Goal: Task Accomplishment & Management: Use online tool/utility

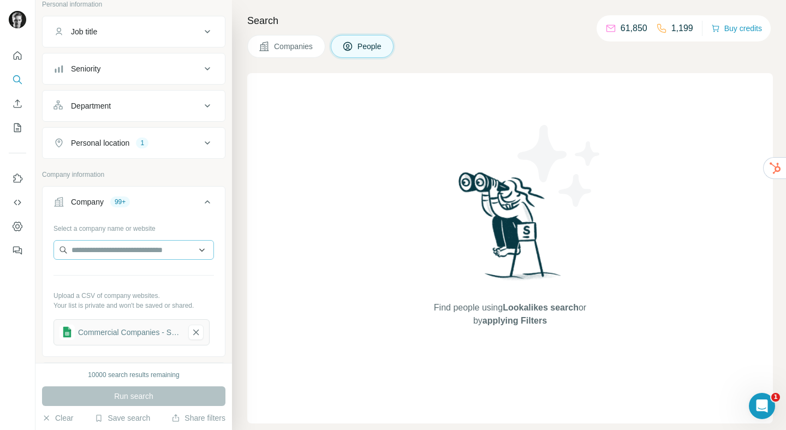
scroll to position [73, 0]
click at [195, 330] on icon "button" at bounding box center [195, 331] width 5 height 5
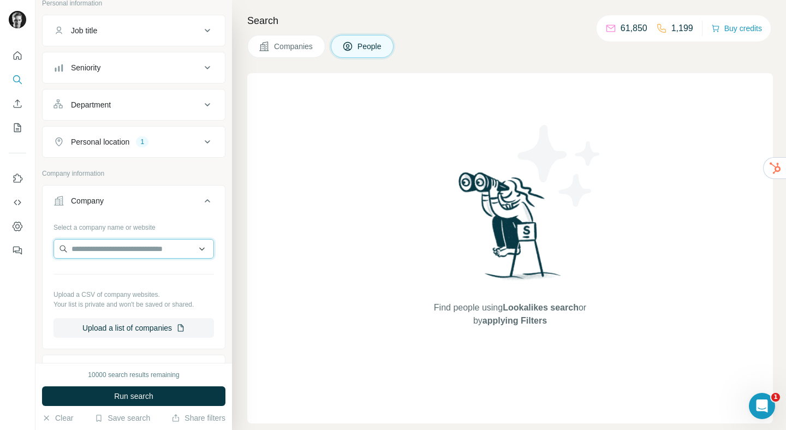
click at [141, 254] on input "text" at bounding box center [133, 249] width 160 height 20
type input "********"
click at [156, 213] on button "Company" at bounding box center [134, 203] width 182 height 31
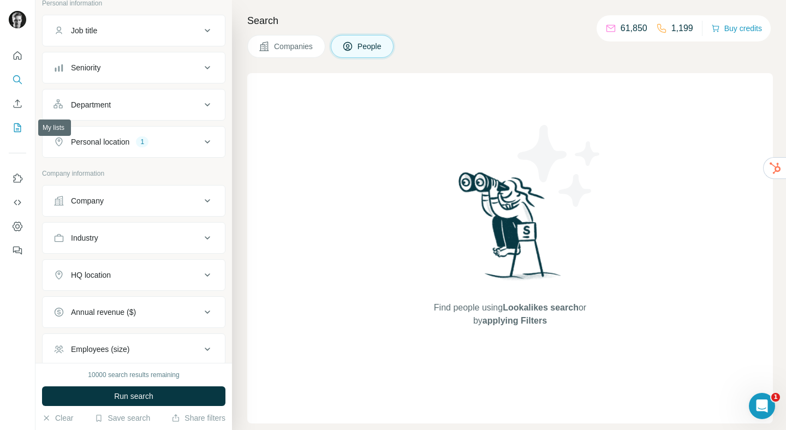
click at [17, 136] on button "My lists" at bounding box center [17, 128] width 17 height 20
click at [19, 130] on icon "My lists" at bounding box center [18, 126] width 5 height 7
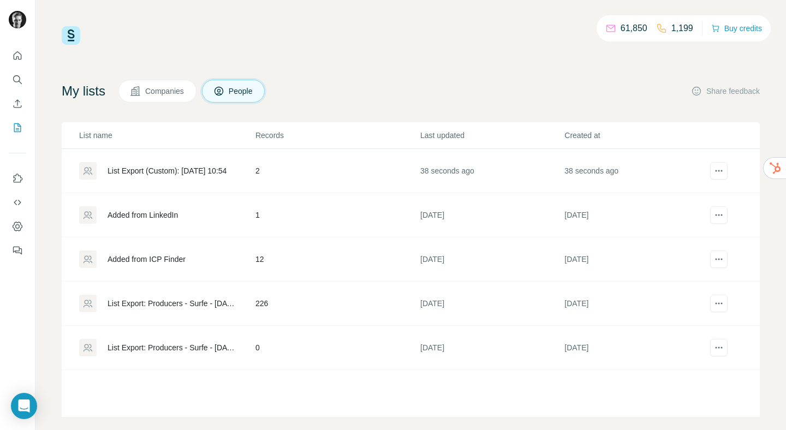
click at [203, 171] on div "List Export (Custom): [DATE] 10:54" at bounding box center [167, 170] width 119 height 11
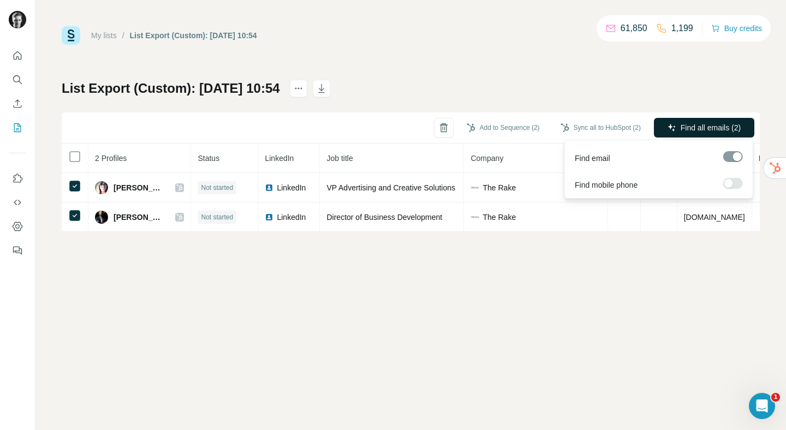
click at [694, 124] on span "Find all emails (2)" at bounding box center [711, 127] width 60 height 11
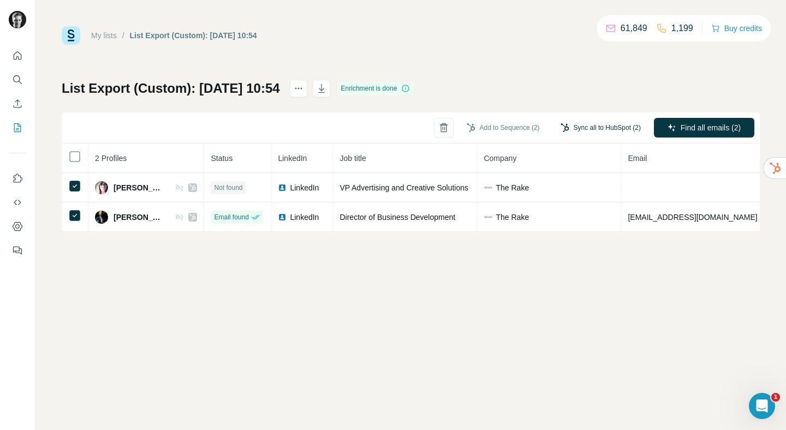
click at [589, 132] on button "Sync all to HubSpot (2)" at bounding box center [601, 128] width 96 height 16
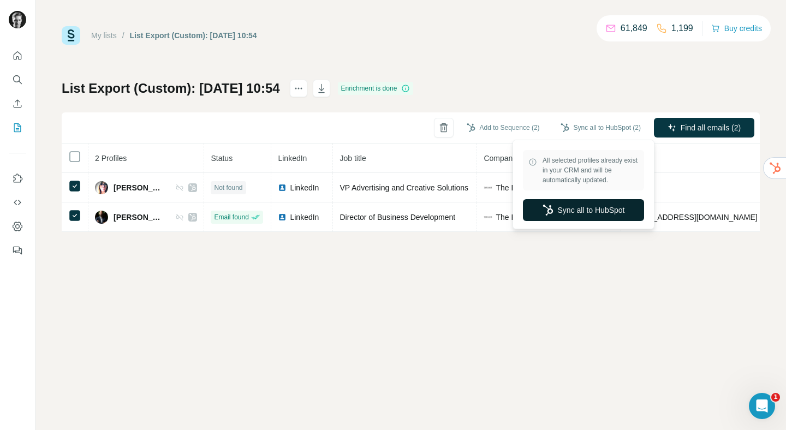
click at [574, 211] on button "Sync all to HubSpot" at bounding box center [583, 210] width 121 height 22
